Goal: Task Accomplishment & Management: Complete application form

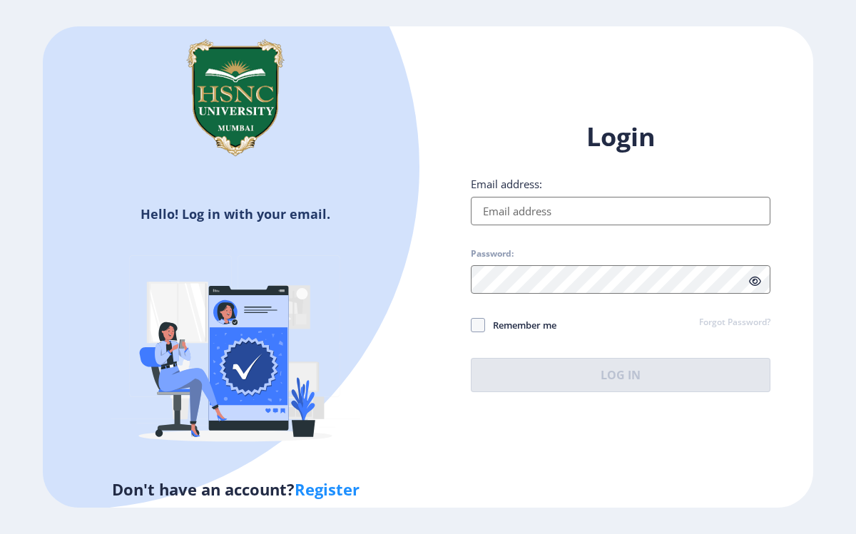
click at [559, 198] on input "Email address:" at bounding box center [621, 211] width 300 height 29
type input "[EMAIL_ADDRESS][DOMAIN_NAME]"
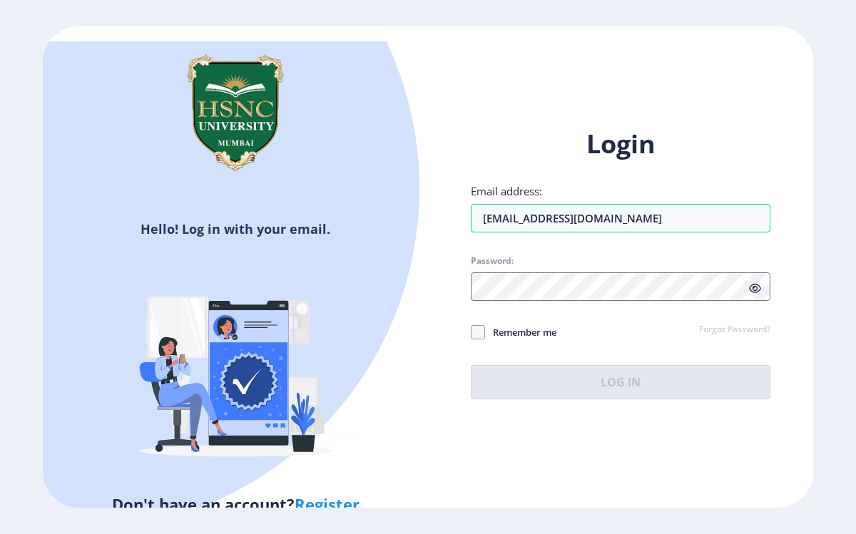
click at [733, 327] on div "Login Email address: [EMAIL_ADDRESS][DOMAIN_NAME] Password: Remember me Forgot …" at bounding box center [621, 263] width 300 height 272
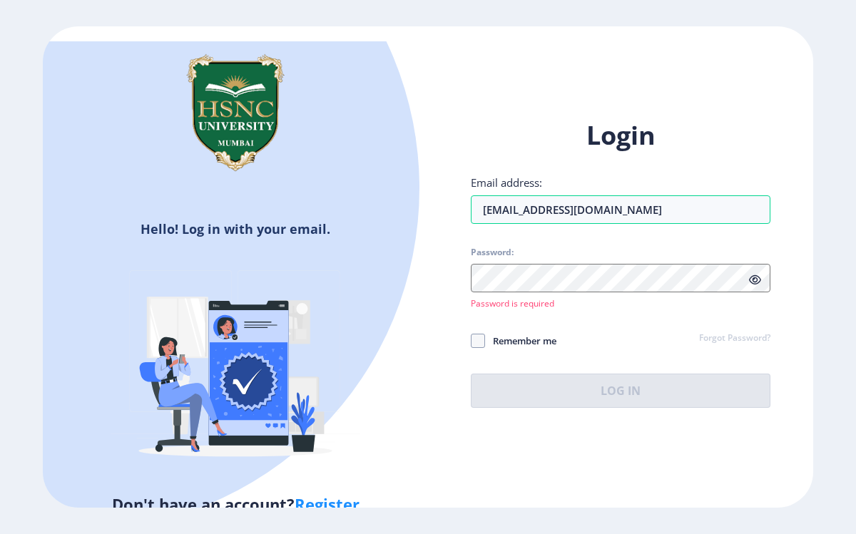
click at [732, 337] on link "Forgot Password?" at bounding box center [734, 338] width 71 height 13
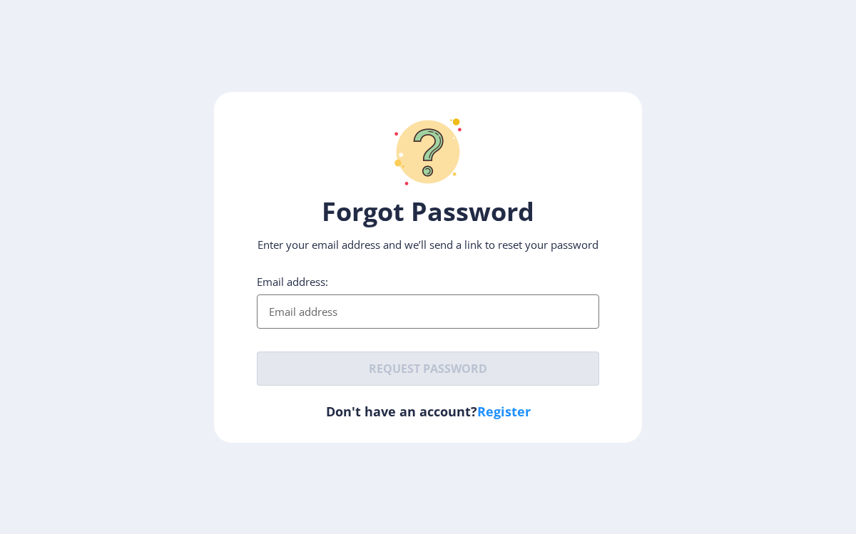
click at [365, 318] on input "Email address:" at bounding box center [428, 312] width 342 height 34
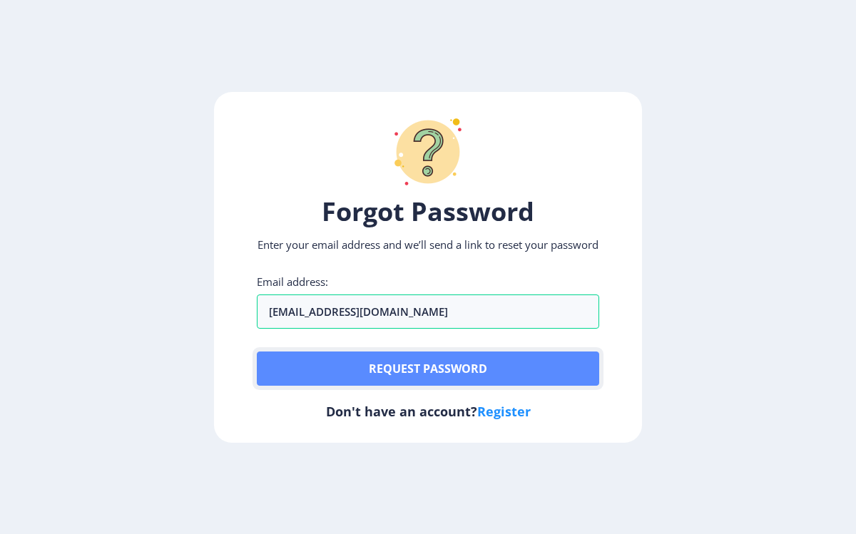
click at [376, 382] on button "Request password" at bounding box center [428, 369] width 342 height 34
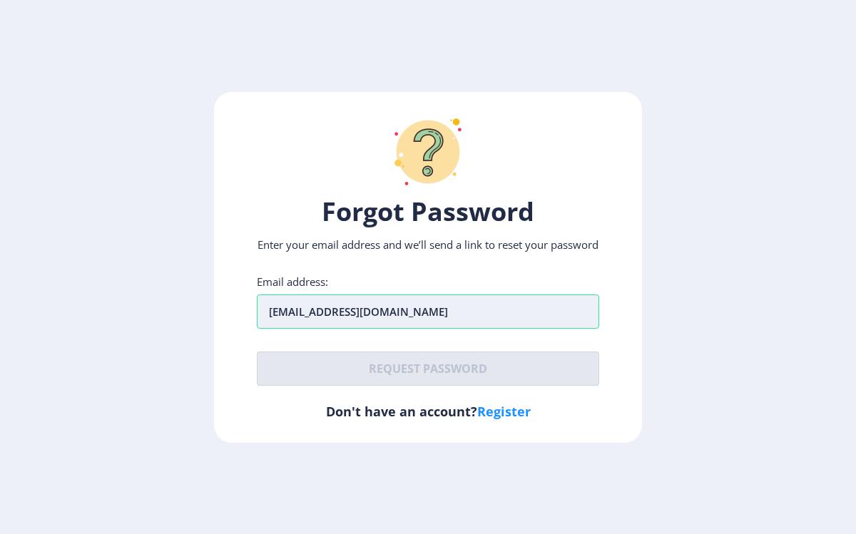
click at [419, 318] on input "[EMAIL_ADDRESS][DOMAIN_NAME]" at bounding box center [428, 312] width 342 height 34
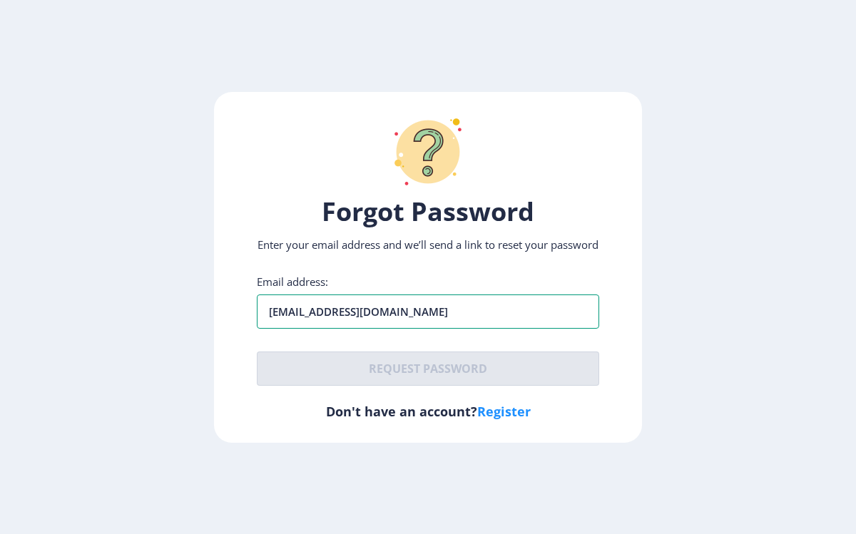
type input "[EMAIL_ADDRESS][DOMAIN_NAME]"
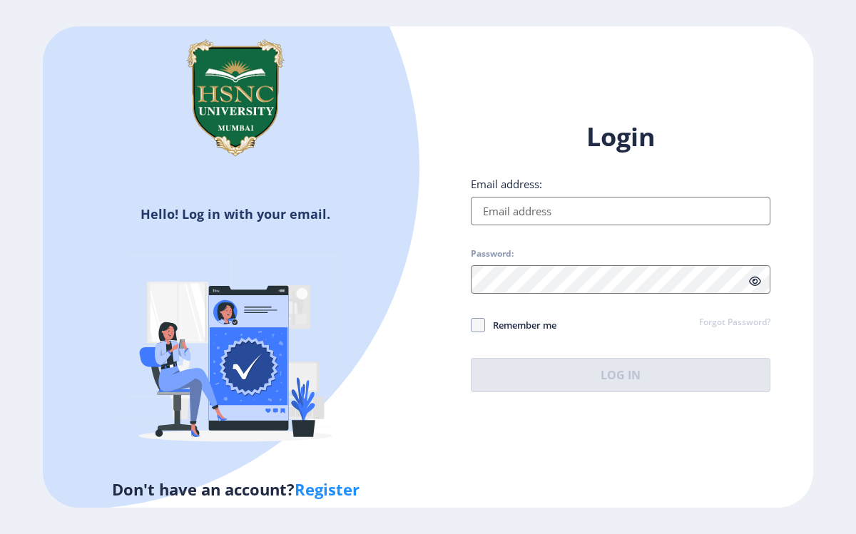
click at [541, 211] on input "Email address:" at bounding box center [621, 211] width 300 height 29
type input "[EMAIL_ADDRESS][DOMAIN_NAME]"
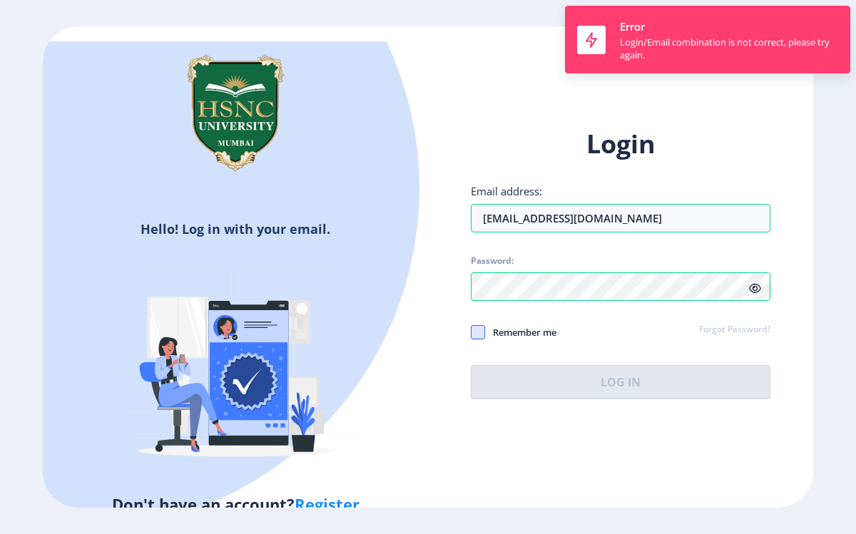
click at [480, 337] on div "Login Email address: [EMAIL_ADDRESS][DOMAIN_NAME] Password: Remember me Forgot …" at bounding box center [621, 263] width 300 height 272
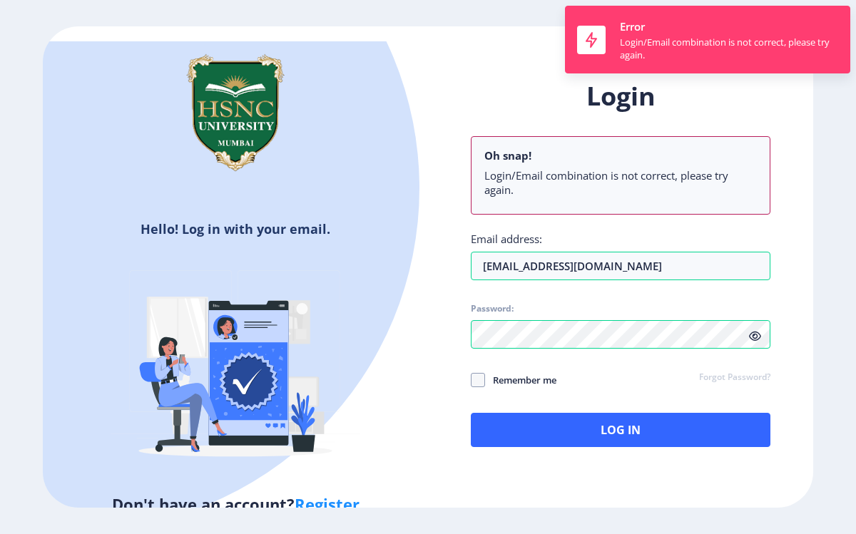
click at [718, 378] on link "Forgot Password?" at bounding box center [734, 378] width 71 height 13
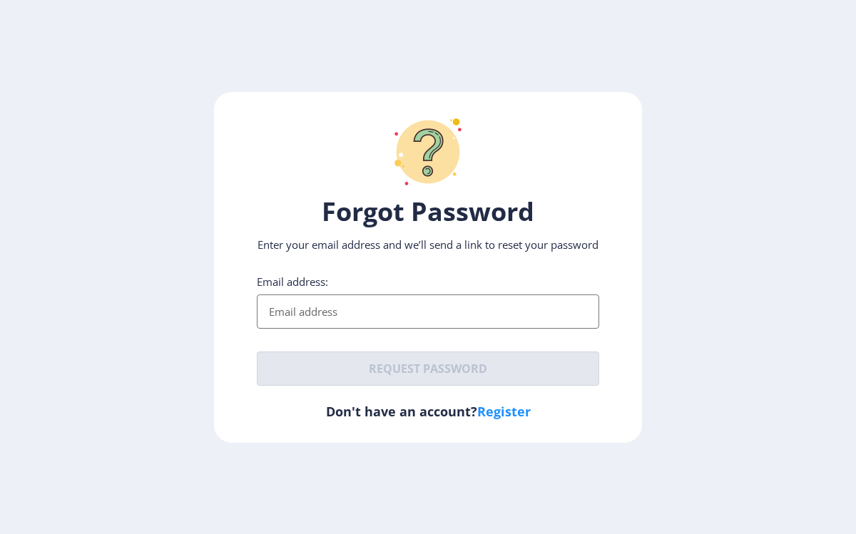
click at [368, 319] on input "Email address:" at bounding box center [428, 312] width 342 height 34
type input "[EMAIL_ADDRESS][DOMAIN_NAME]"
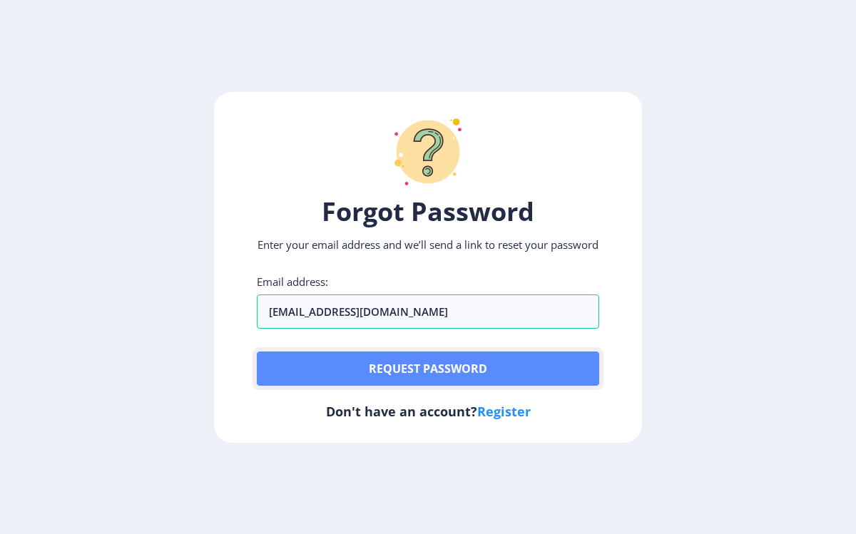
click at [384, 372] on button "Request password" at bounding box center [428, 369] width 342 height 34
